Goal: Transaction & Acquisition: Purchase product/service

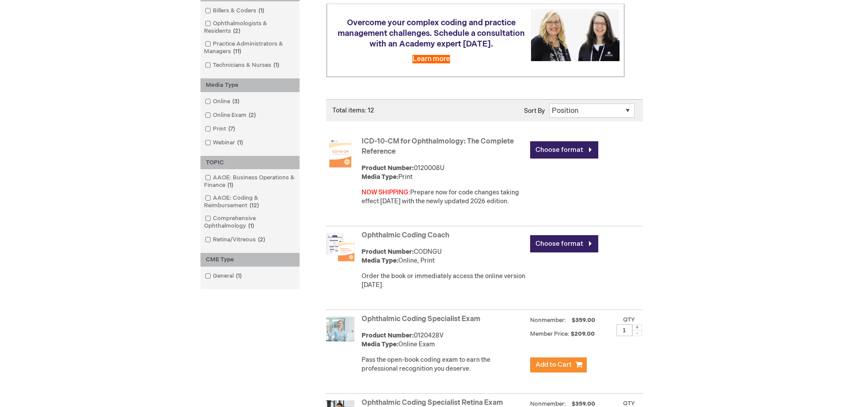
scroll to position [177, 0]
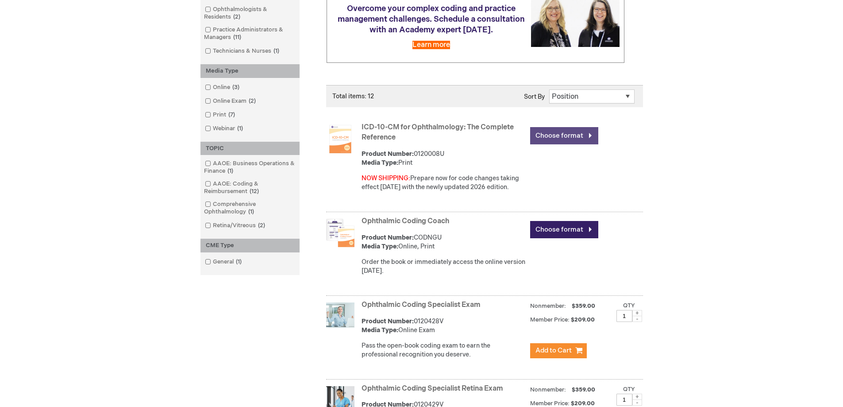
click at [556, 135] on link "Choose format" at bounding box center [564, 135] width 68 height 17
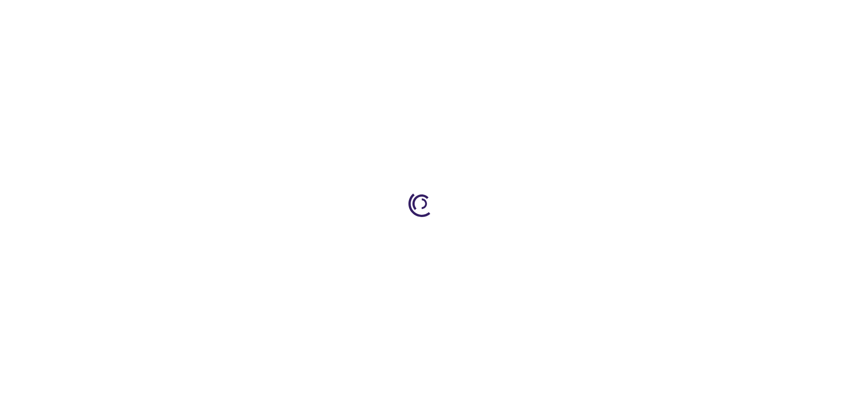
type input "0"
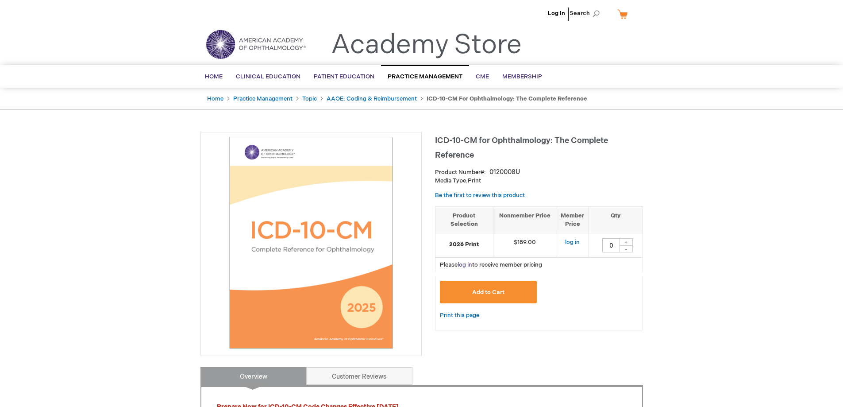
click at [464, 265] on link "log in" at bounding box center [464, 264] width 15 height 7
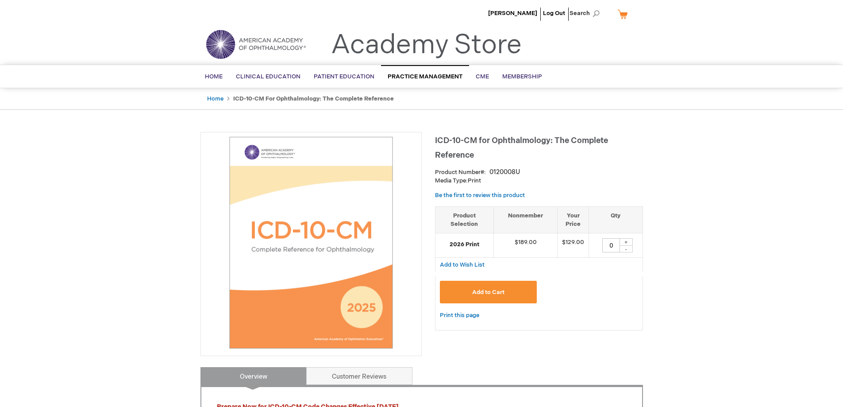
click at [489, 291] on span "Add to Cart" at bounding box center [488, 291] width 32 height 7
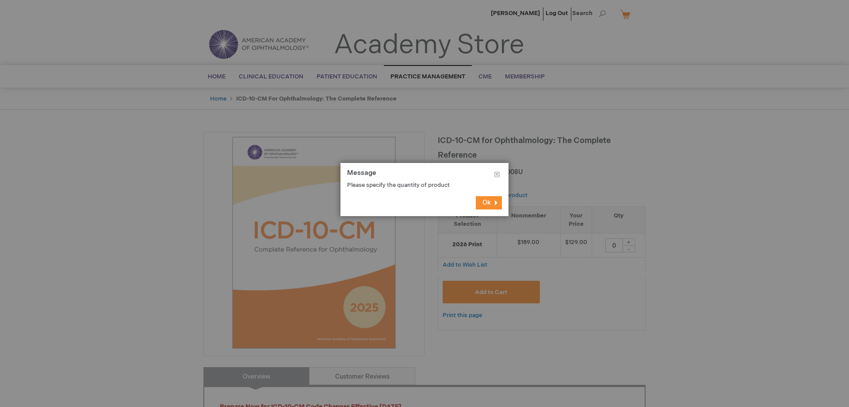
click at [491, 204] on button "Ok" at bounding box center [489, 202] width 26 height 13
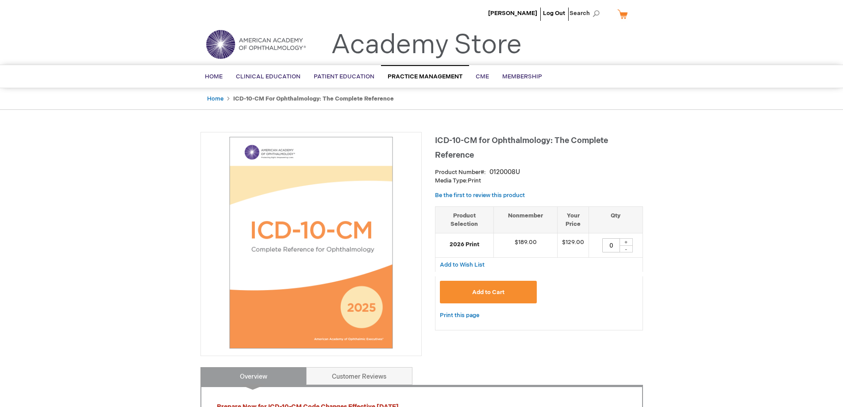
click at [624, 242] on div "+" at bounding box center [625, 242] width 13 height 8
type input "1"
click at [507, 287] on button "Add to Cart" at bounding box center [488, 291] width 97 height 23
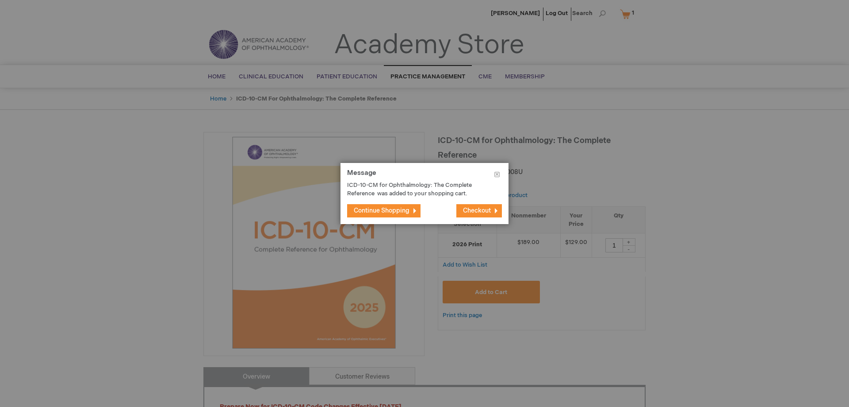
click at [475, 209] on span "Checkout" at bounding box center [477, 211] width 28 height 8
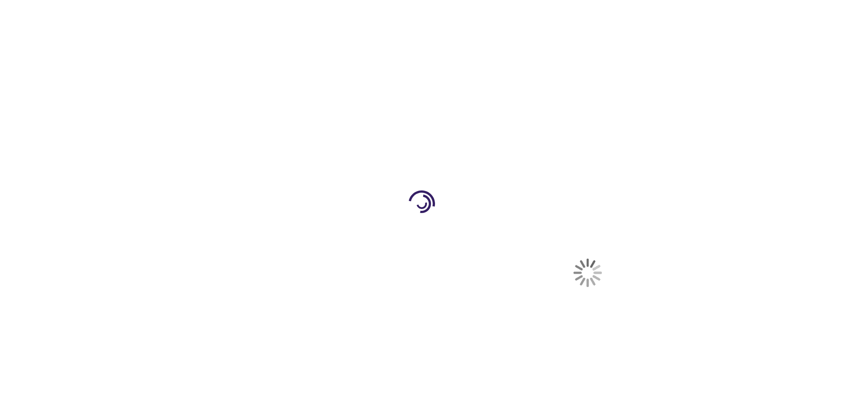
select select "US"
select select "33"
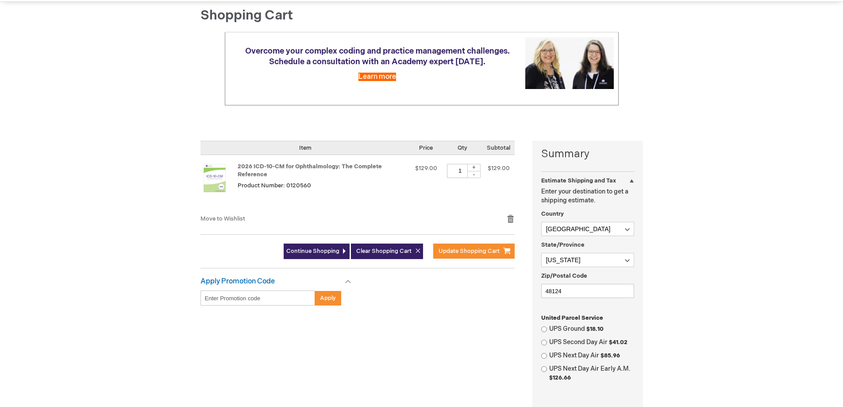
scroll to position [88, 0]
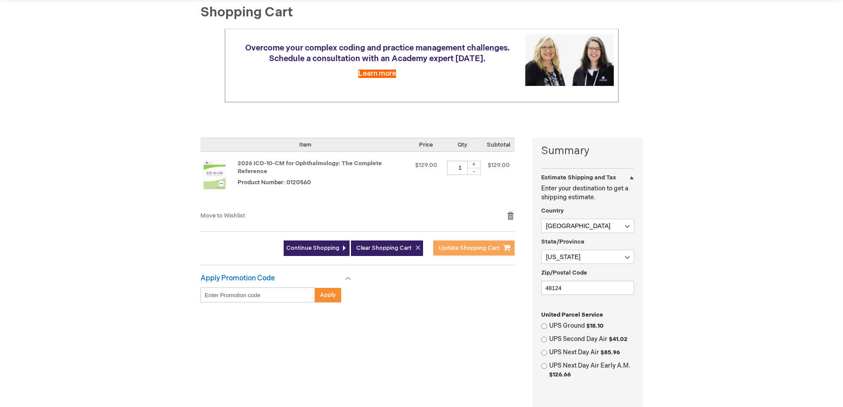
click at [479, 249] on span "Update Shopping Cart" at bounding box center [468, 247] width 61 height 7
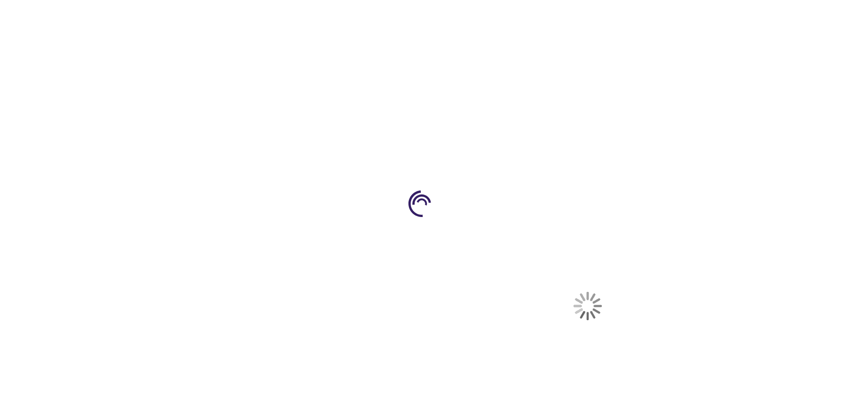
select select "US"
select select "33"
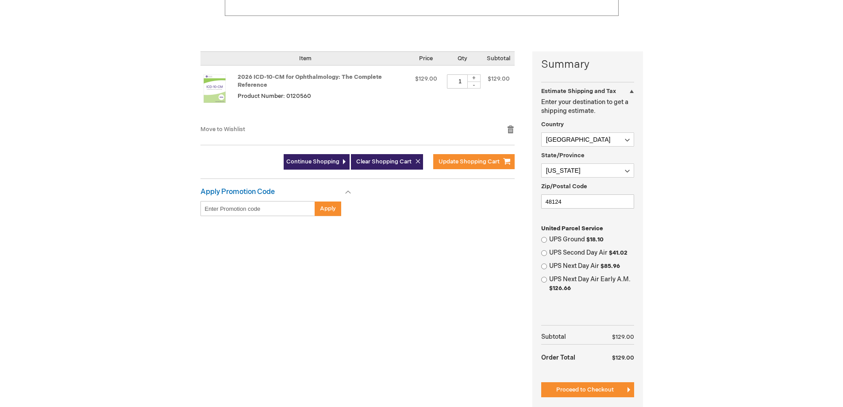
scroll to position [177, 0]
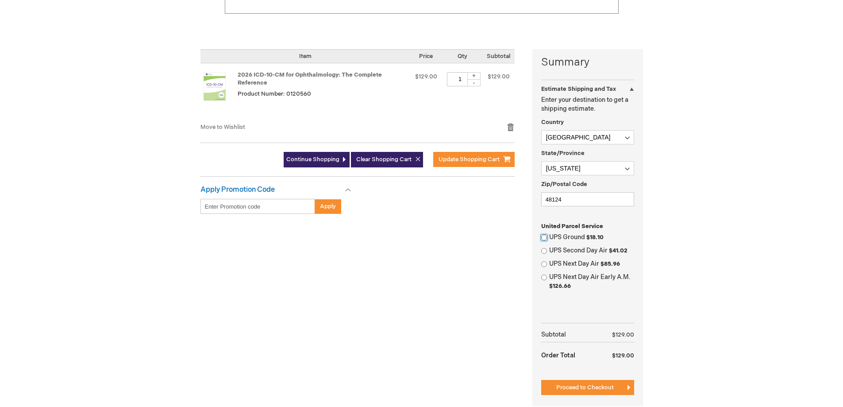
click at [545, 237] on input "UPS Ground $18.10" at bounding box center [544, 237] width 6 height 6
radio input "true"
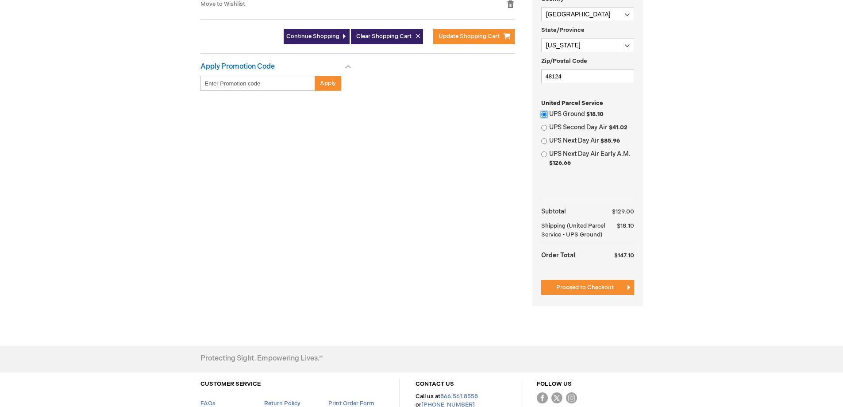
scroll to position [354, 0]
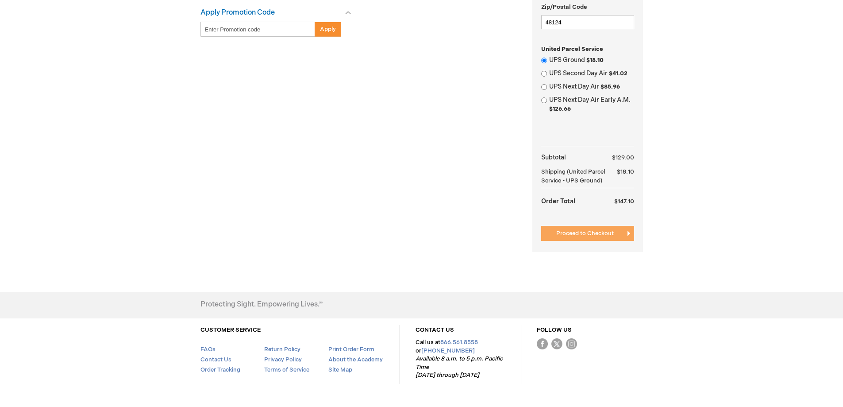
click at [576, 237] on button "Proceed to Checkout" at bounding box center [587, 233] width 93 height 15
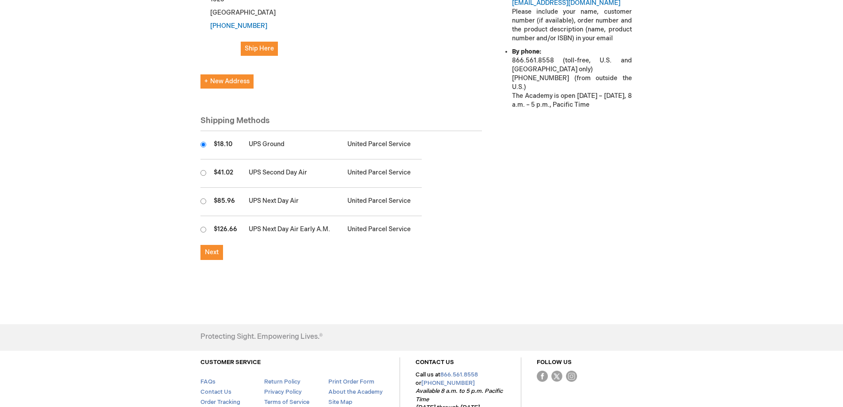
scroll to position [403, 0]
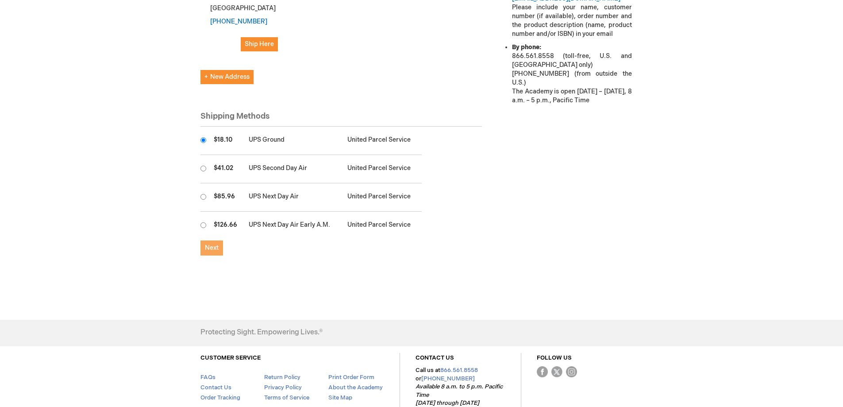
click at [212, 244] on span "Next" at bounding box center [212, 248] width 14 height 8
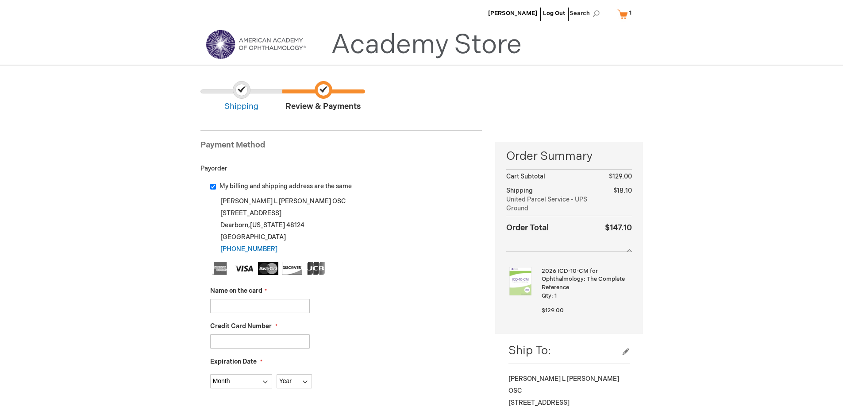
click at [283, 304] on input "Name on the card" at bounding box center [260, 306] width 100 height 14
type input "[PERSON_NAME]"
type input "370382434621326"
select select "2"
select select "2028"
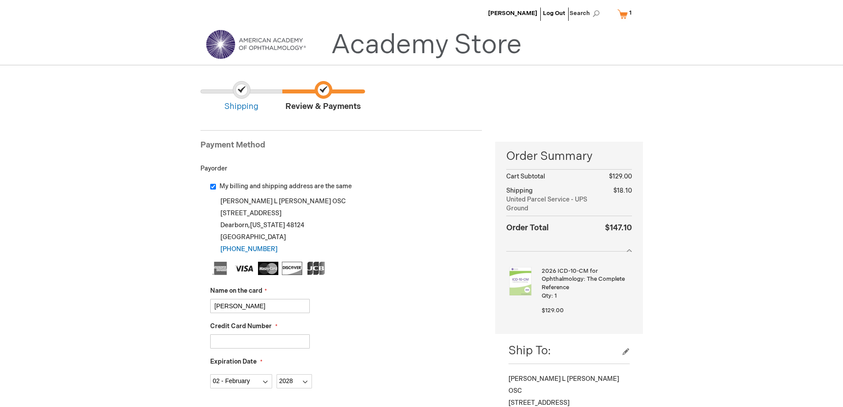
type input "5263"
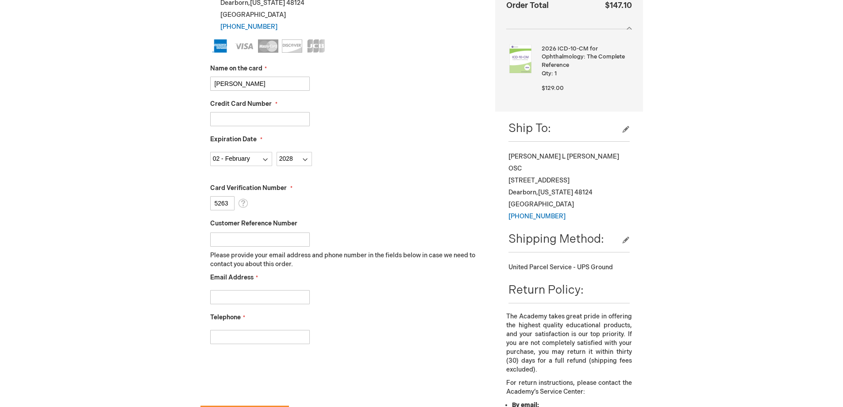
scroll to position [265, 0]
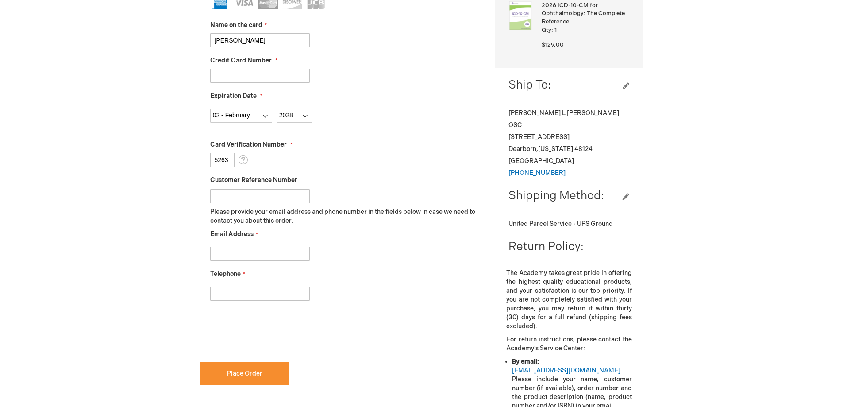
click at [280, 250] on input "Email Address" at bounding box center [260, 253] width 100 height 14
type input "roxanna@aklereye.com"
type input "3135633937"
checkbox input "true"
click at [246, 371] on span "Place Order" at bounding box center [244, 373] width 35 height 8
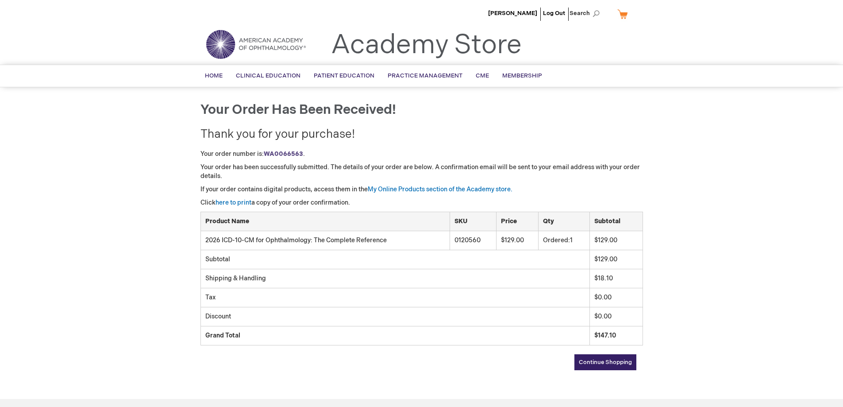
click at [630, 365] on span "Continue Shopping" at bounding box center [605, 361] width 53 height 7
